Goal: Find specific page/section: Find specific page/section

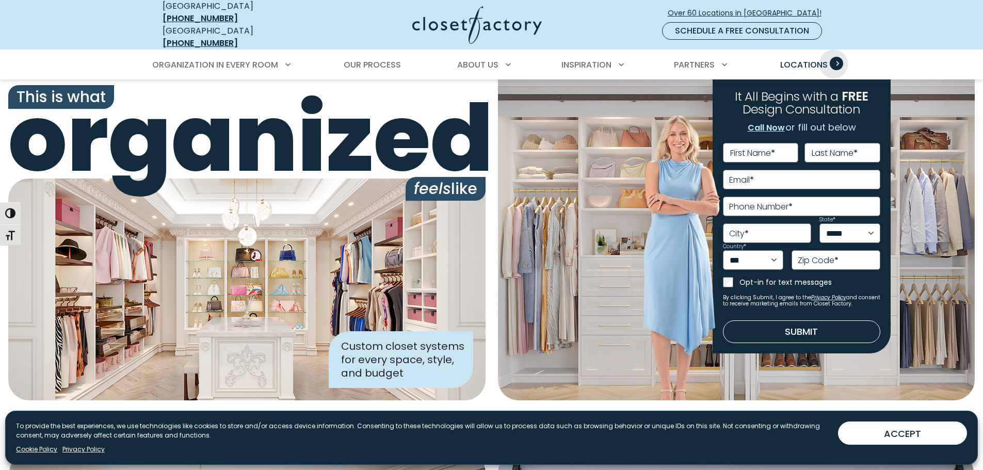
click at [834, 57] on span "Primary Menu" at bounding box center [836, 63] width 13 height 13
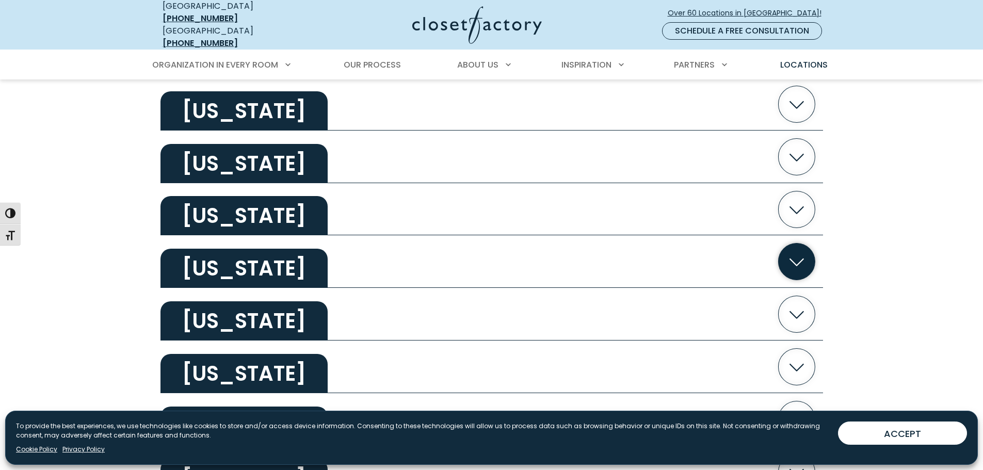
scroll to position [619, 0]
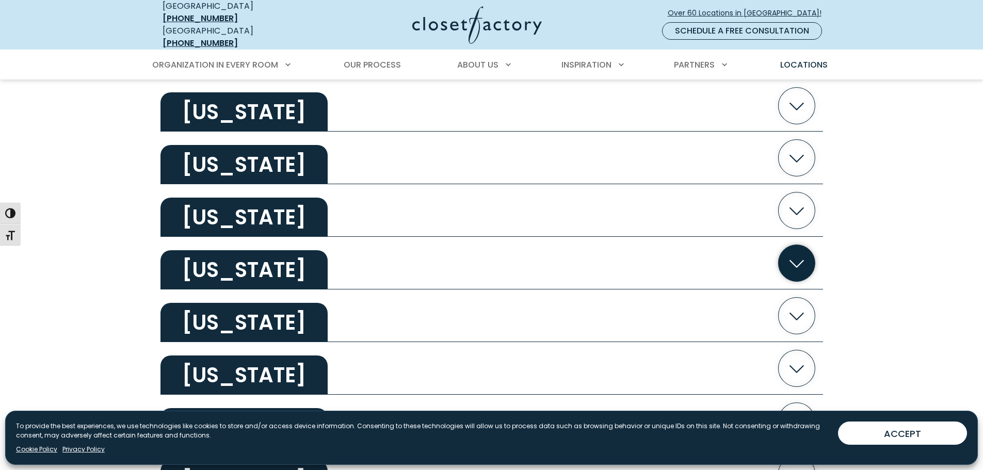
click at [223, 260] on h2 "[US_STATE]" at bounding box center [244, 269] width 167 height 39
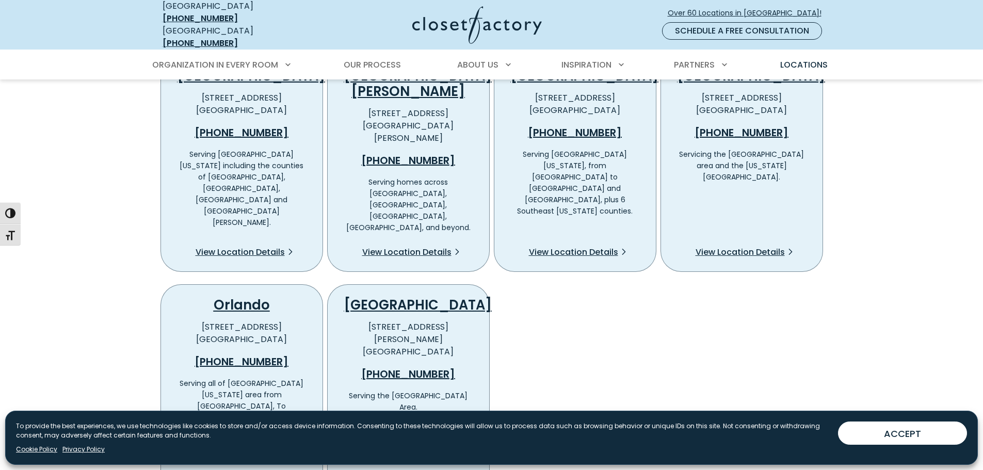
scroll to position [929, 0]
